Goal: Task Accomplishment & Management: Use online tool/utility

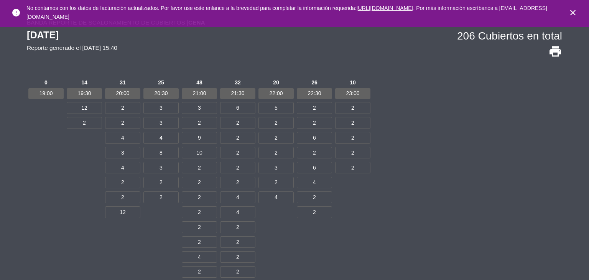
click at [574, 10] on icon "close" at bounding box center [572, 12] width 9 height 9
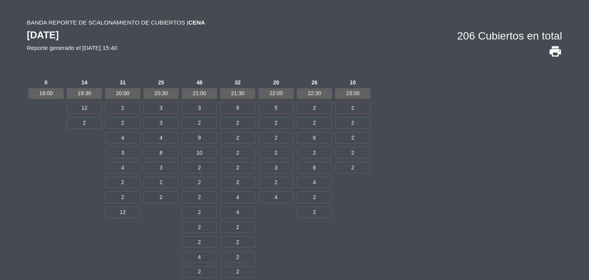
click at [517, 76] on div "Banda Reporte de scalonamiento de cubiertos | Cena [DATE] Reporte generado el […" at bounding box center [294, 177] width 535 height 318
click at [553, 55] on icon "print" at bounding box center [555, 51] width 14 height 14
click at [557, 59] on span "print" at bounding box center [555, 56] width 14 height 6
click at [556, 54] on icon "print" at bounding box center [555, 51] width 14 height 14
click at [428, 207] on div "0 19:00 14 19:30 12 2 31 20:00 2 2 4 3 4 2 2 12 25 20:30 3 3 4 8 3 2 2 48 21:00…" at bounding box center [294, 205] width 535 height 256
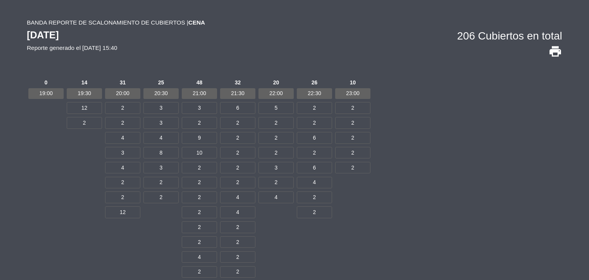
click at [409, 72] on div "Banda Reporte de scalonamiento de cubiertos | Cena [DATE] Reporte generado el […" at bounding box center [294, 177] width 535 height 318
click at [554, 50] on icon "print" at bounding box center [555, 51] width 14 height 14
click at [556, 49] on icon "print" at bounding box center [555, 51] width 14 height 14
